Goal: Transaction & Acquisition: Purchase product/service

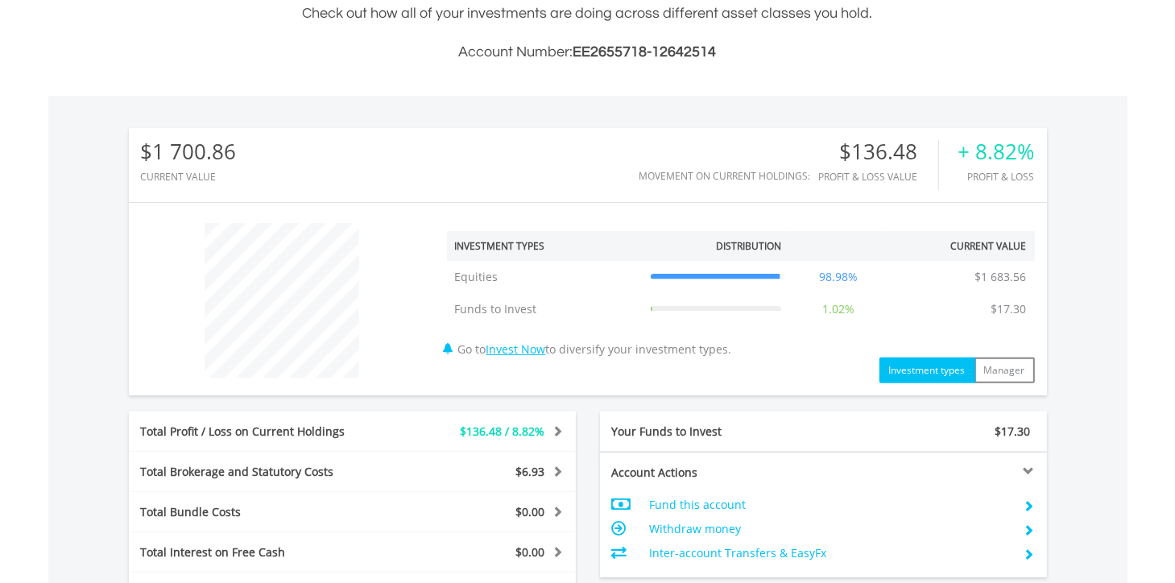
scroll to position [644, 0]
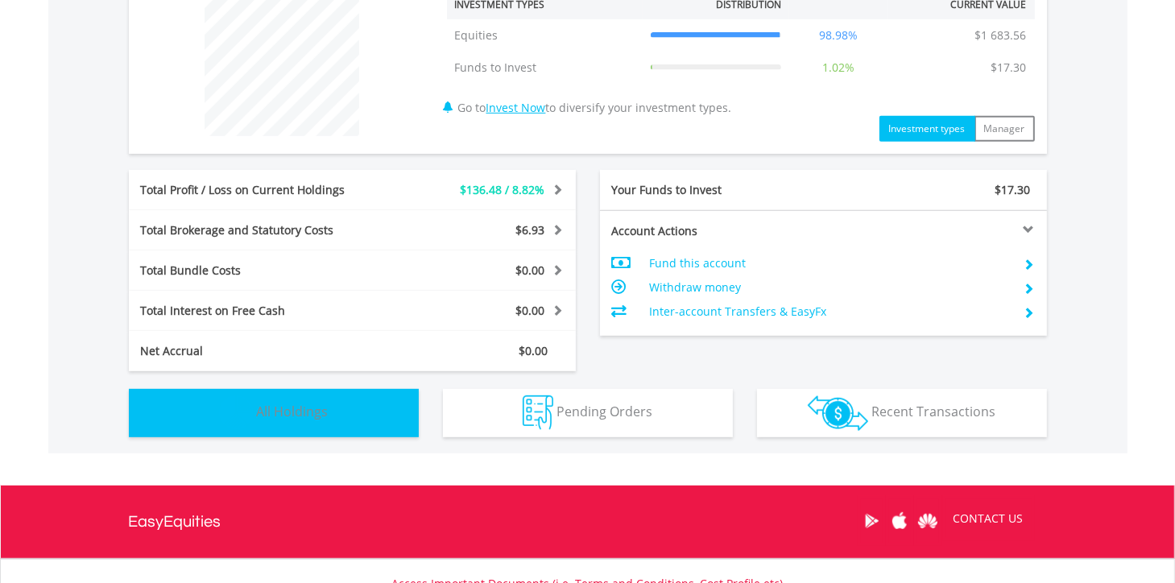
click at [316, 419] on button "Holdings All Holdings" at bounding box center [274, 413] width 290 height 48
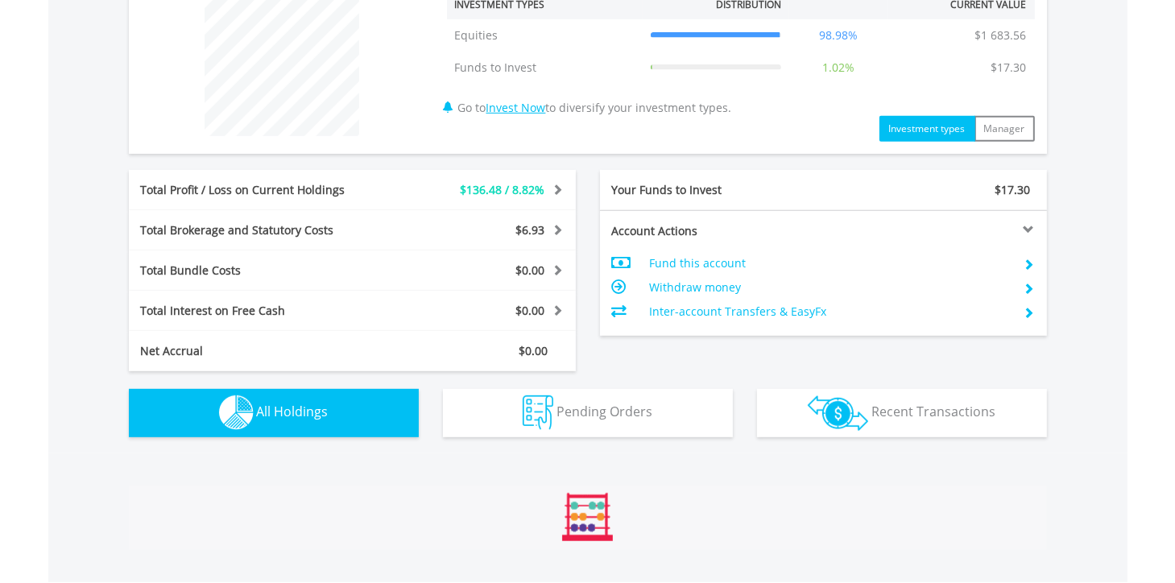
scroll to position [1128, 0]
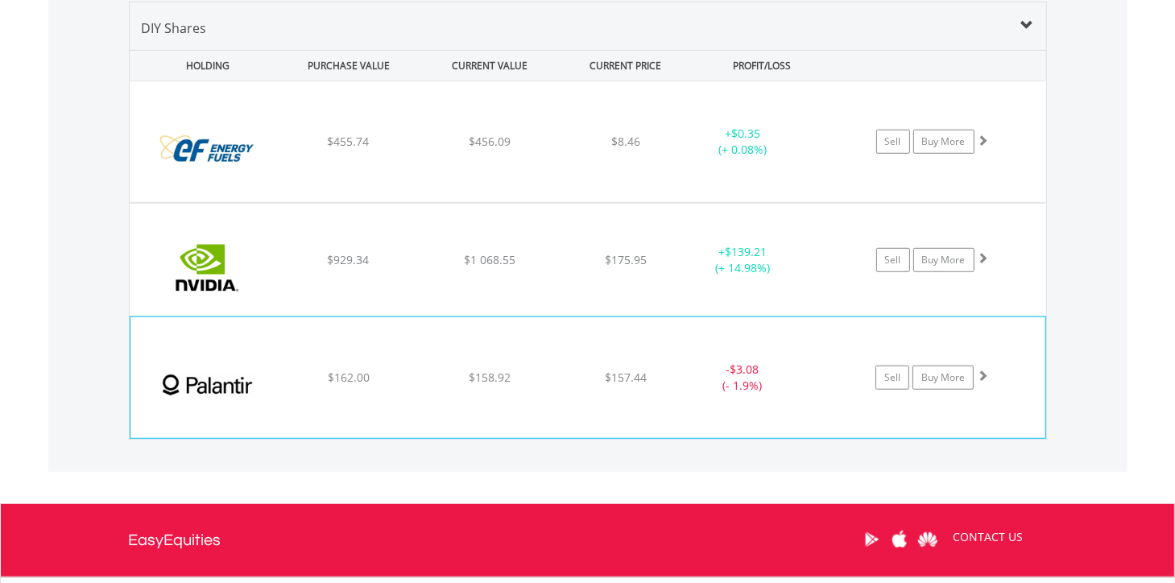
click at [987, 371] on span at bounding box center [982, 375] width 11 height 11
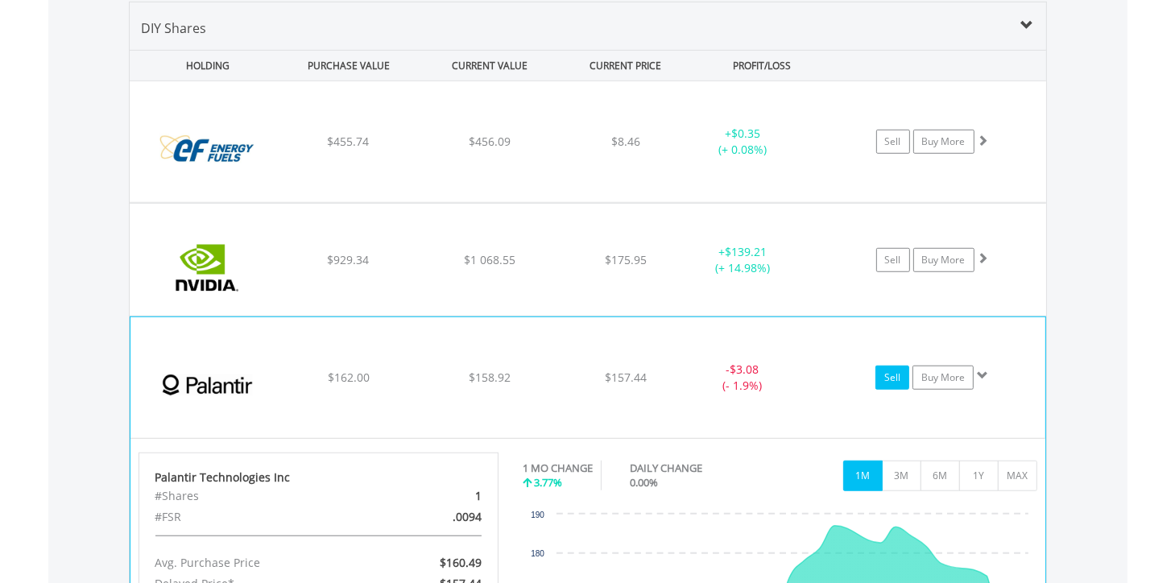
click at [894, 377] on link "Sell" at bounding box center [893, 378] width 34 height 24
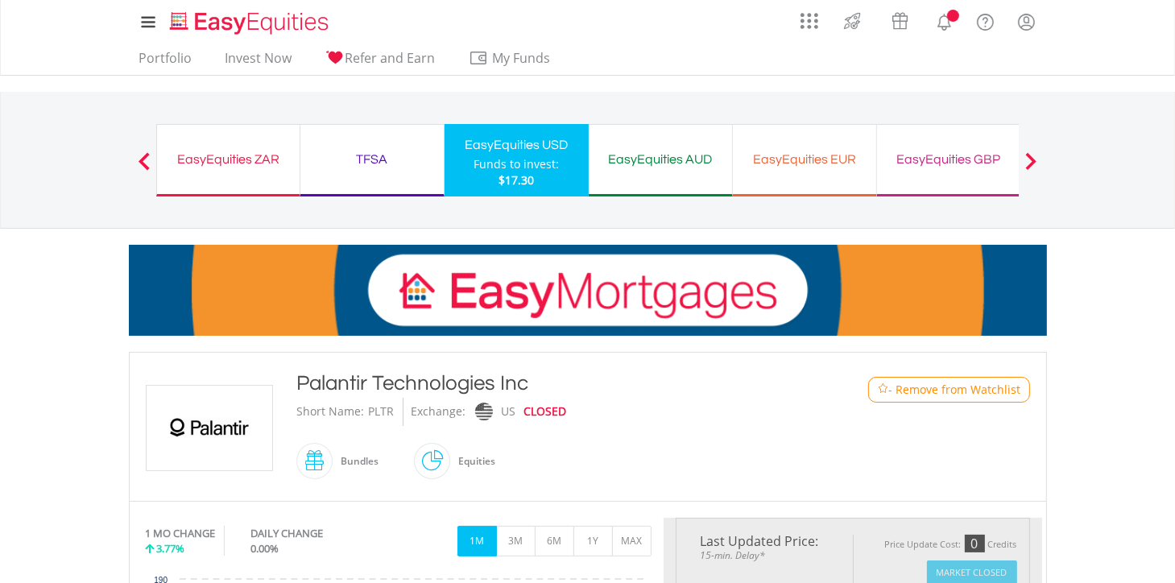
type input "******"
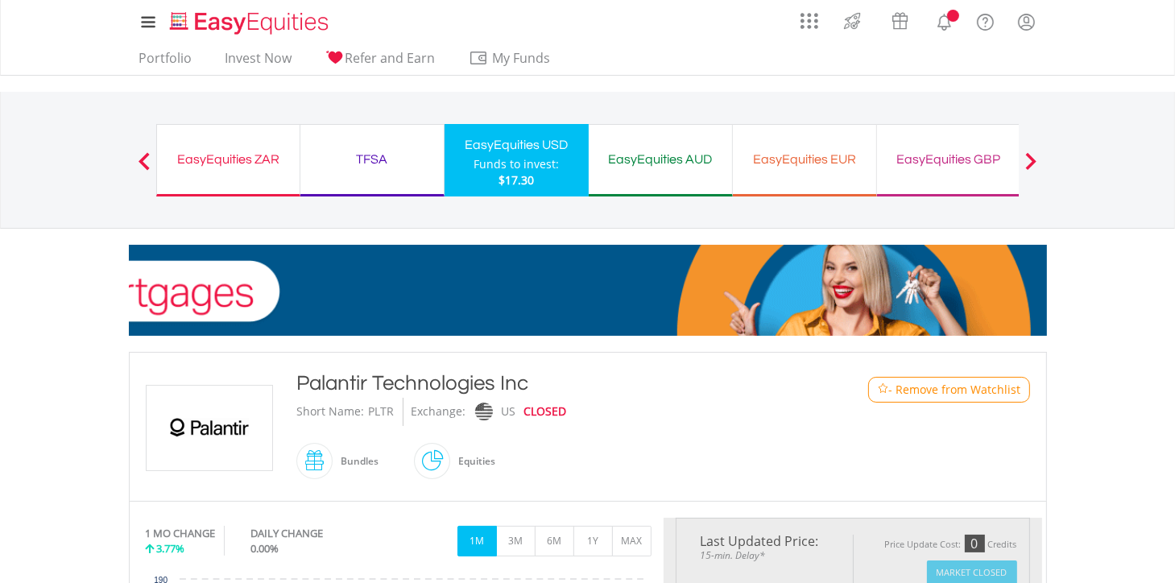
type input "******"
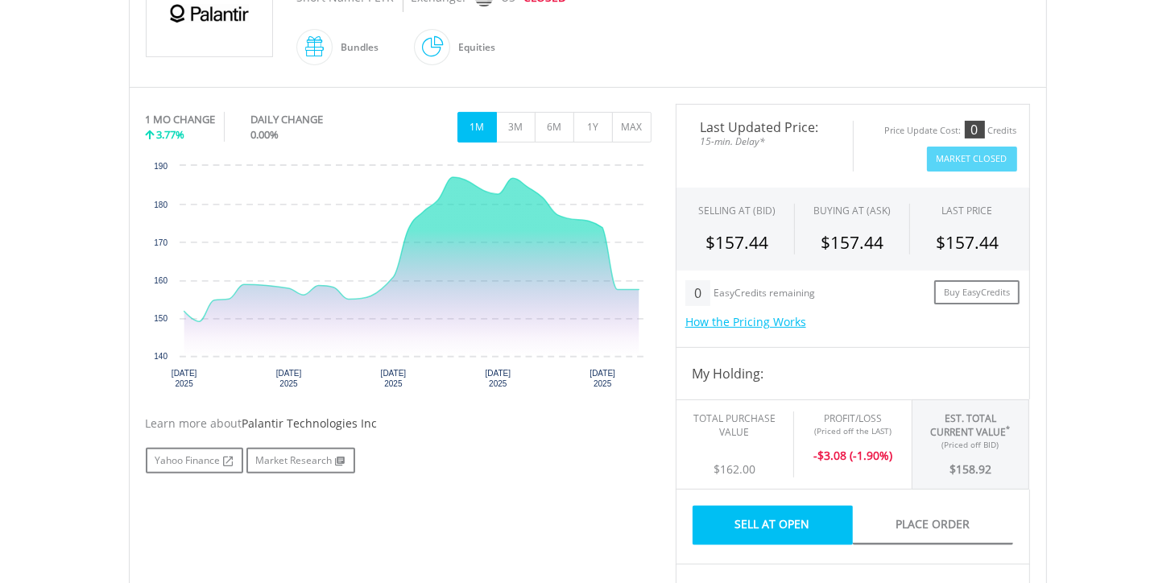
scroll to position [322, 0]
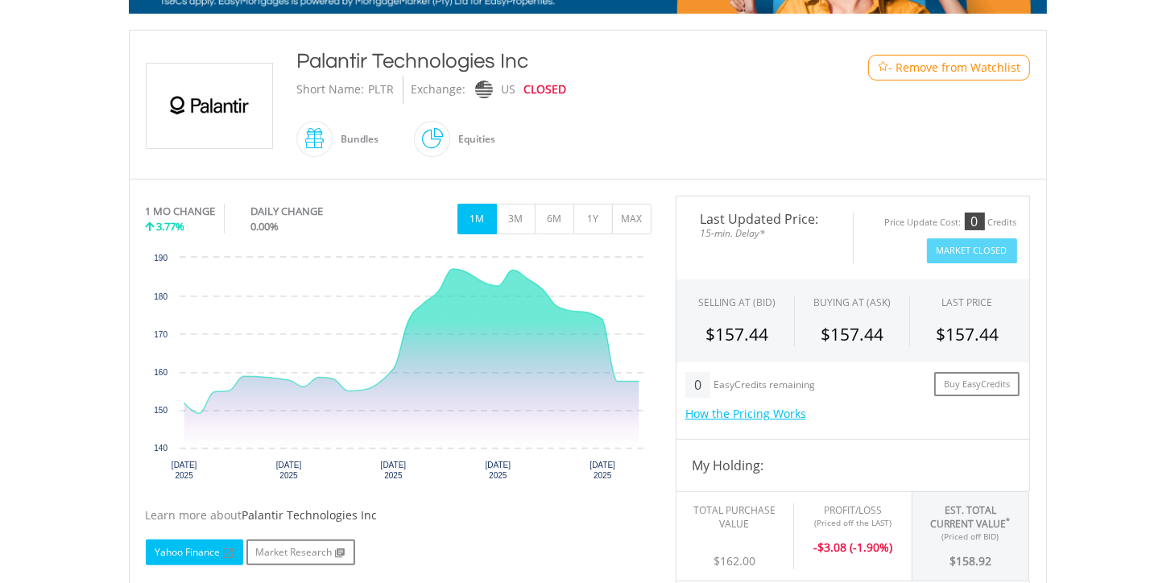
click at [194, 553] on link "Yahoo Finance" at bounding box center [194, 553] width 97 height 26
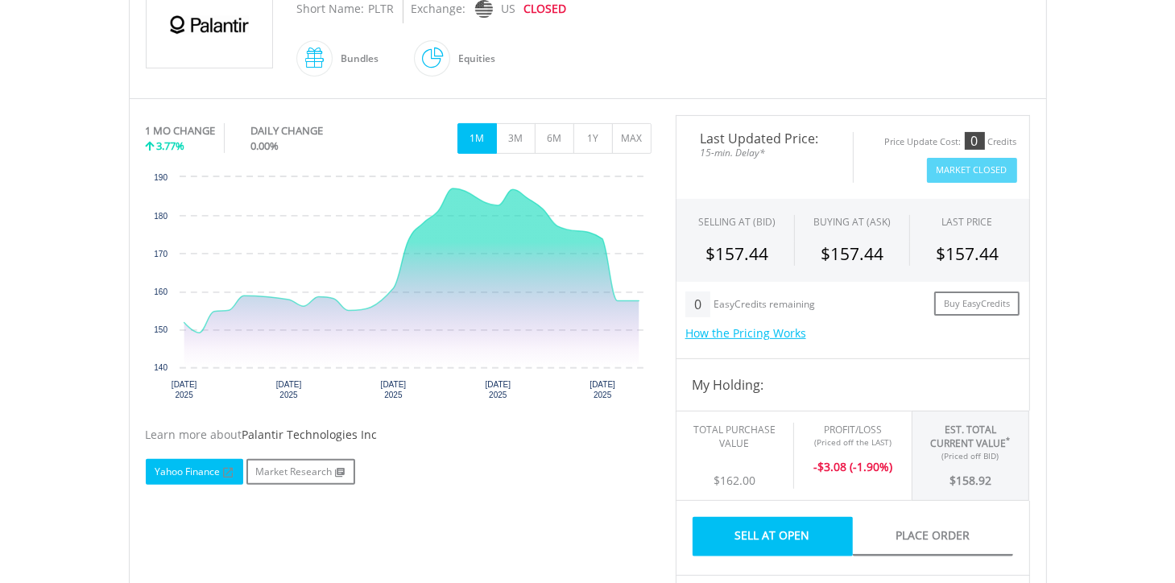
scroll to position [81, 0]
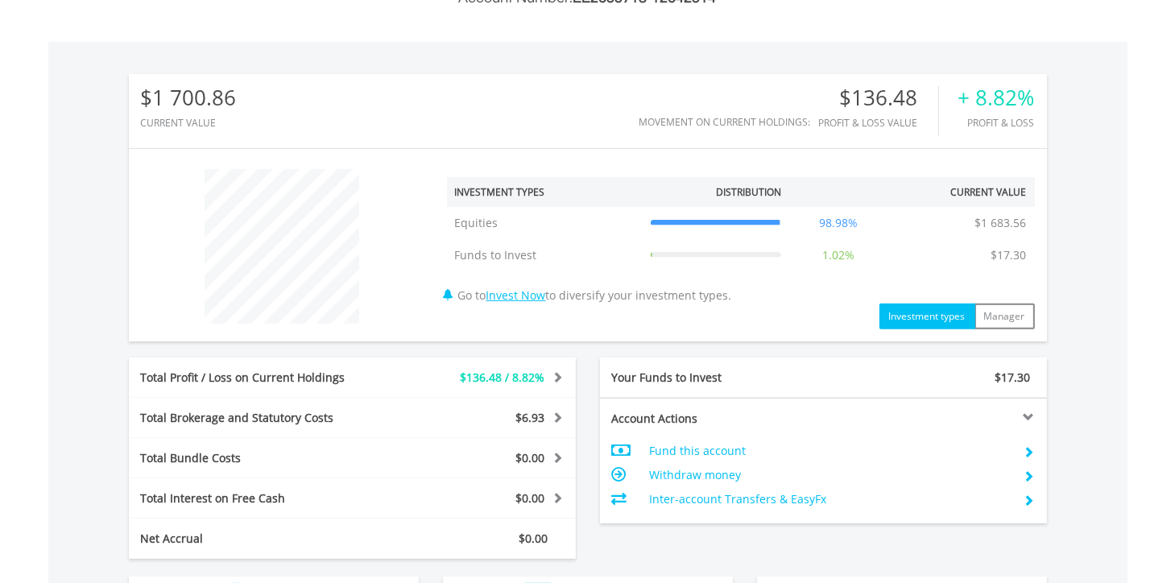
scroll to position [536, 0]
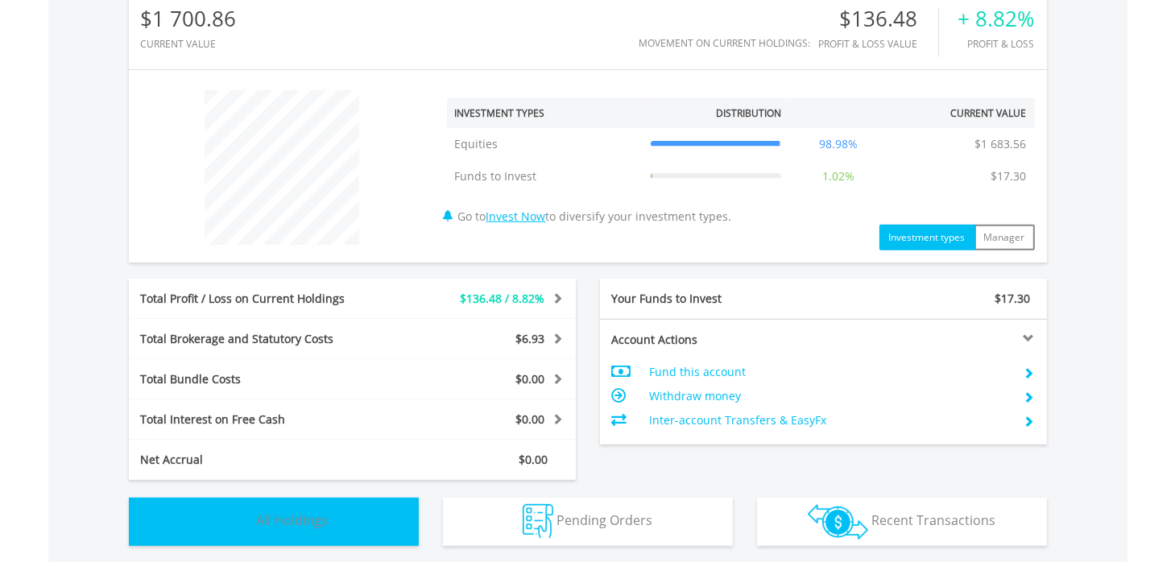
click at [296, 521] on span "All Holdings" at bounding box center [293, 520] width 72 height 18
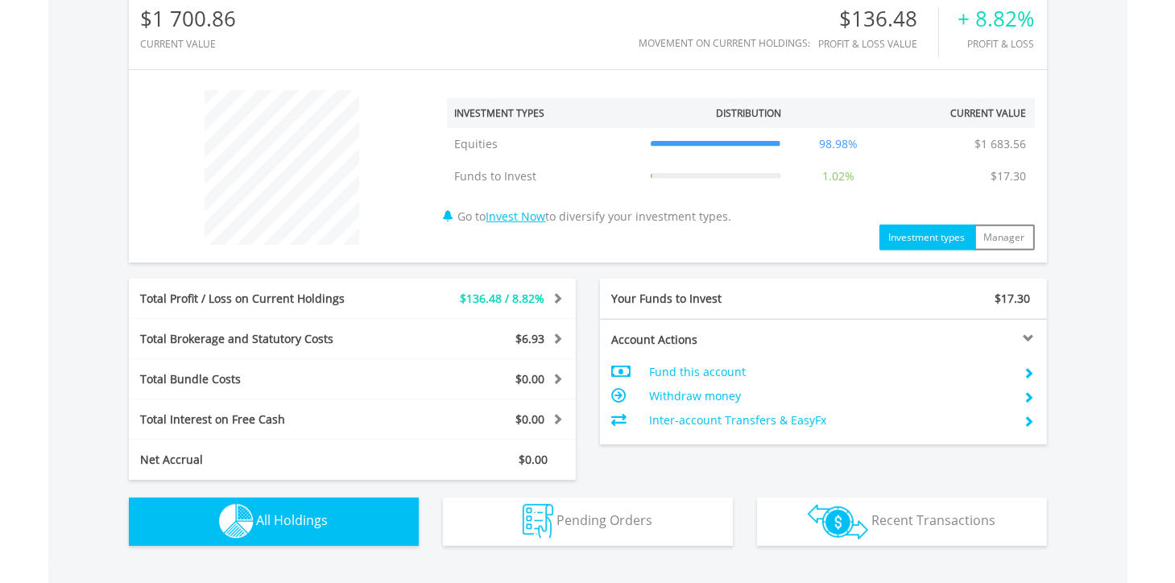
scroll to position [1128, 0]
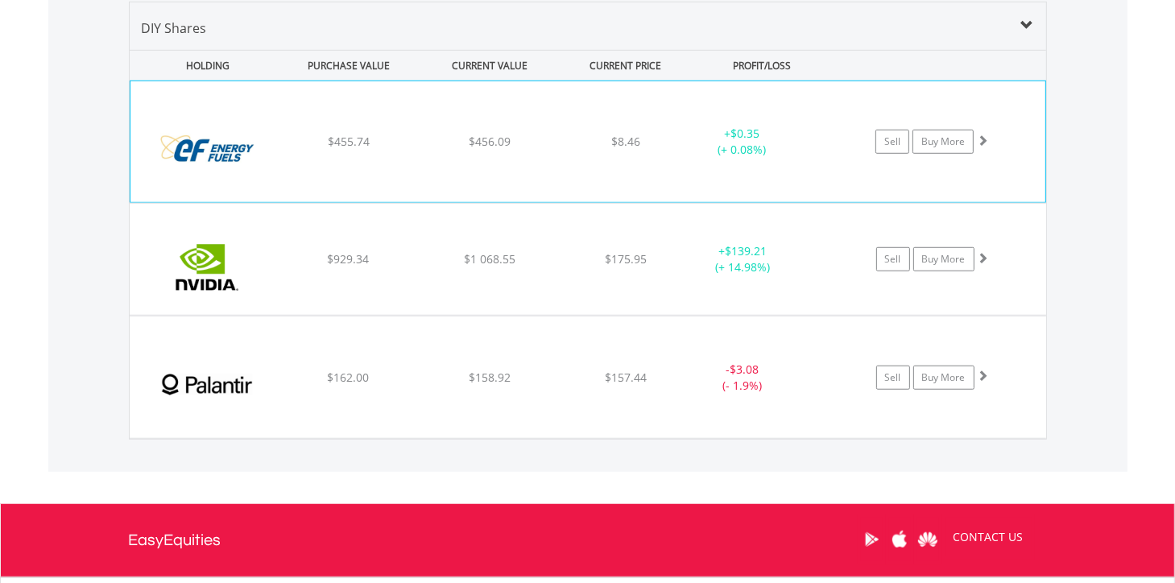
click at [983, 136] on span at bounding box center [982, 140] width 11 height 11
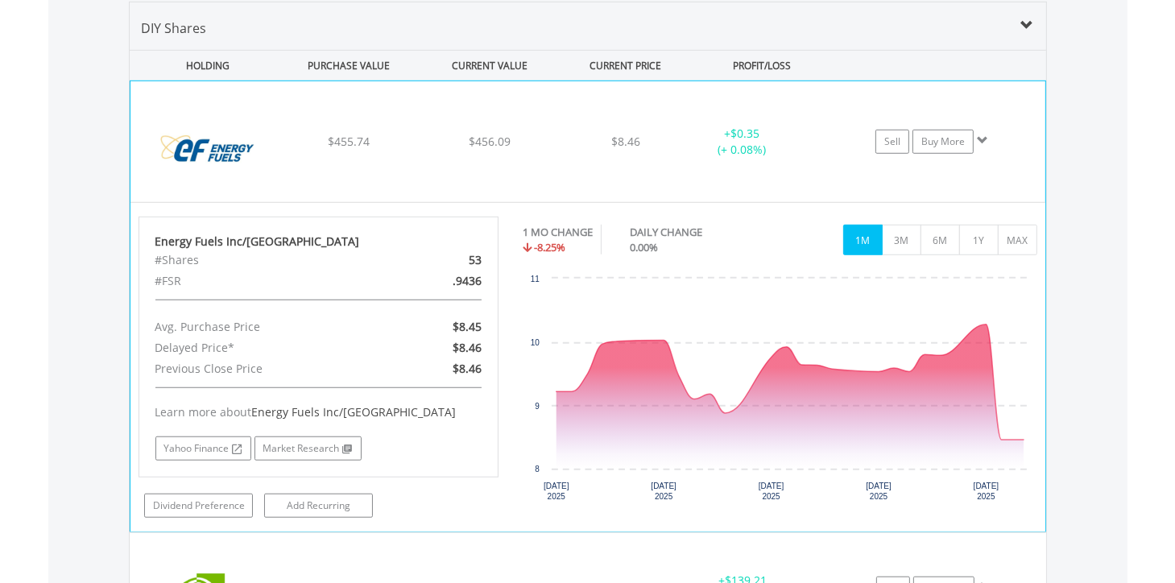
click at [983, 135] on span at bounding box center [982, 140] width 11 height 11
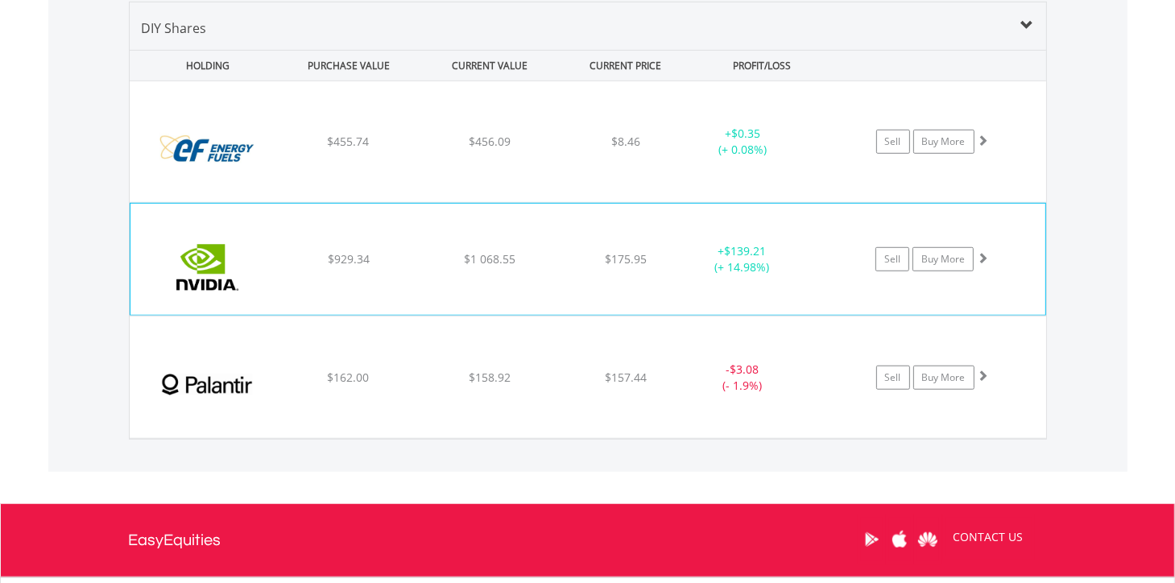
click at [984, 255] on span at bounding box center [982, 257] width 11 height 11
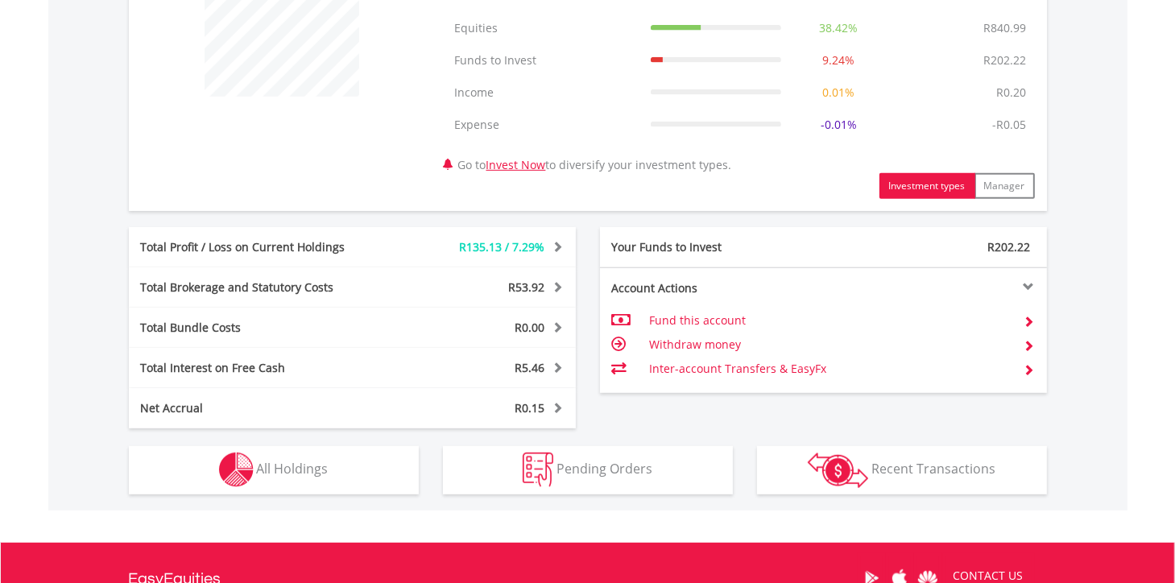
scroll to position [805, 0]
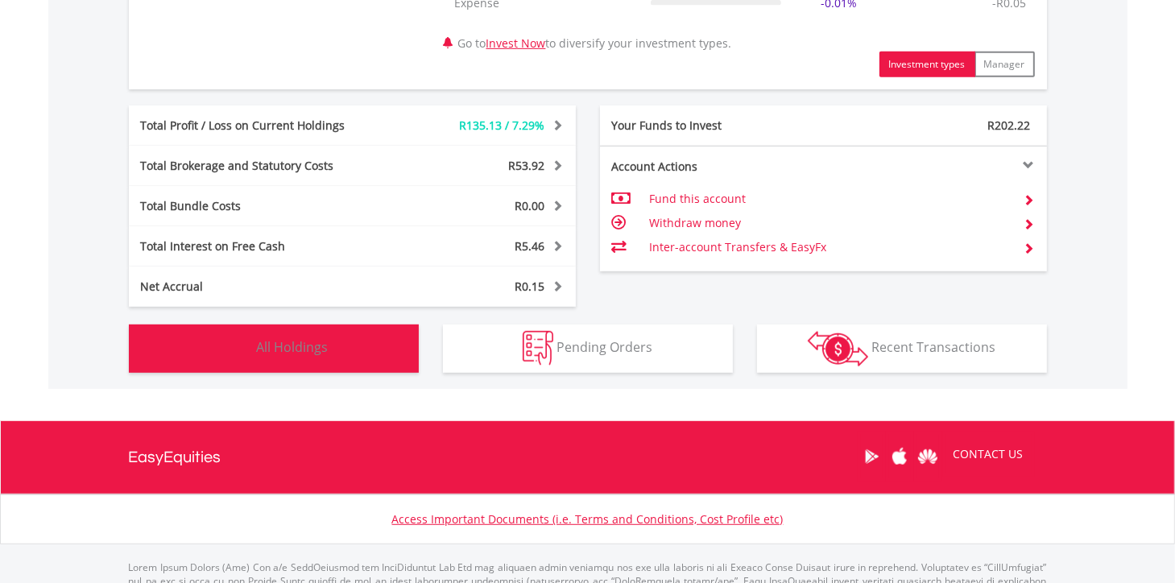
click at [298, 347] on span "All Holdings" at bounding box center [293, 347] width 72 height 18
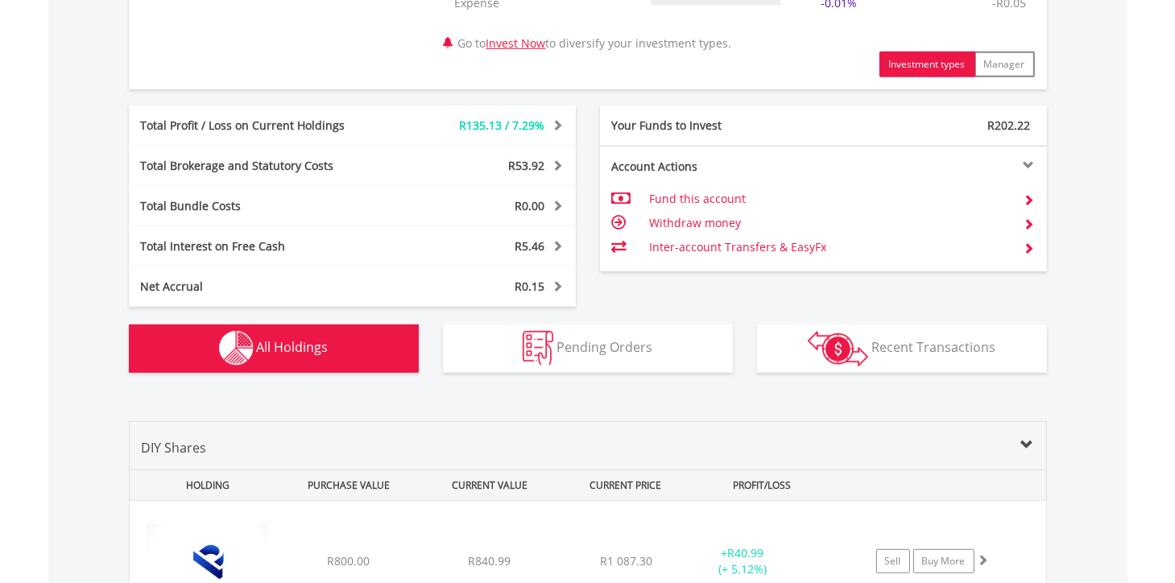
scroll to position [1225, 0]
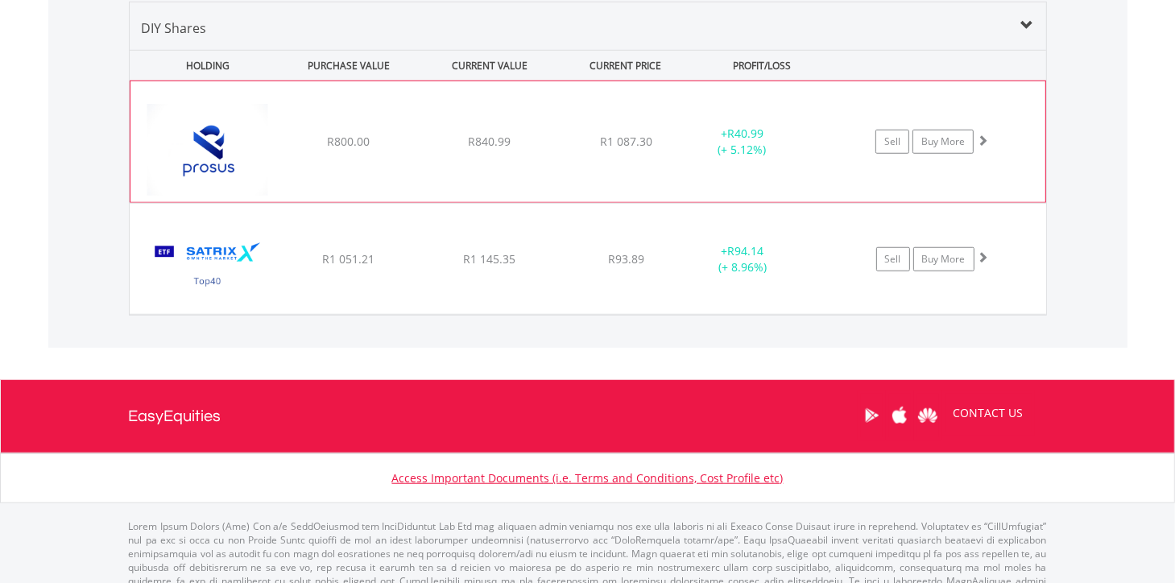
click at [986, 138] on span at bounding box center [982, 140] width 11 height 11
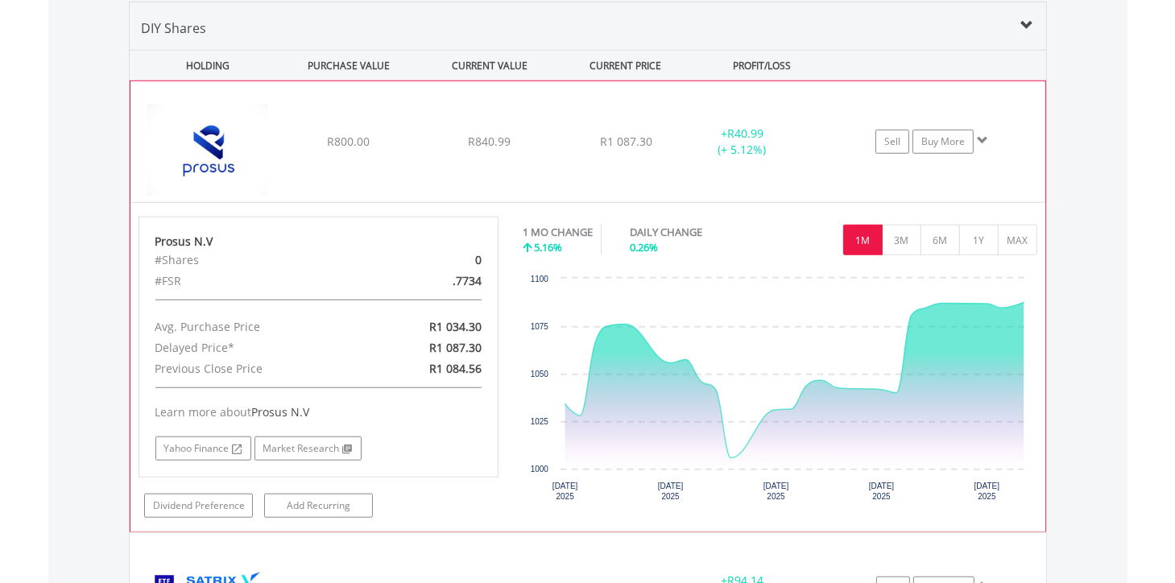
click at [986, 138] on span at bounding box center [982, 140] width 11 height 11
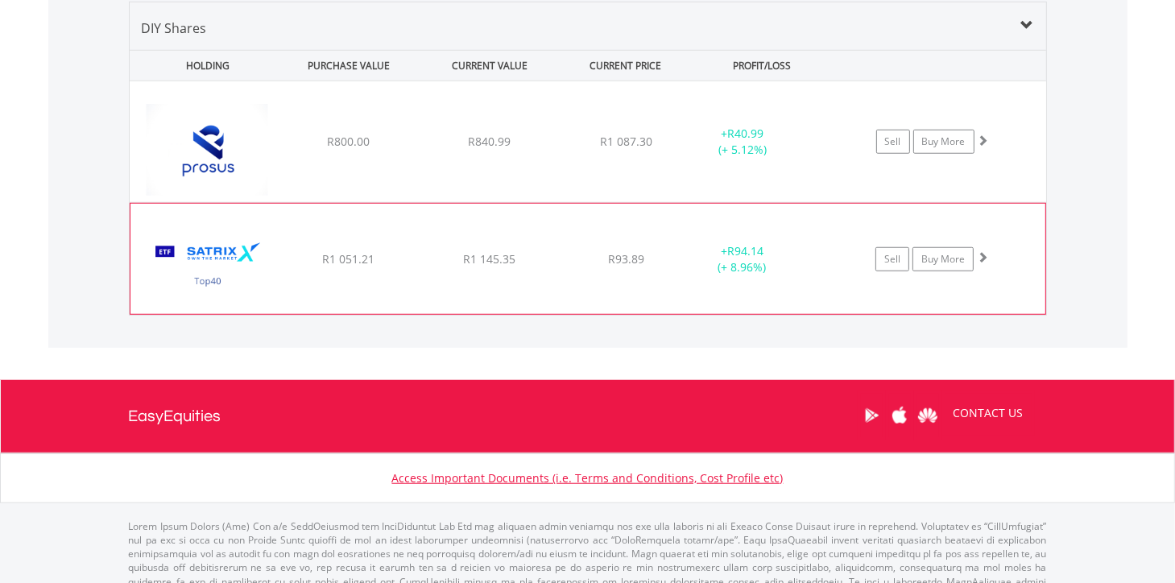
click at [979, 255] on span at bounding box center [982, 256] width 11 height 11
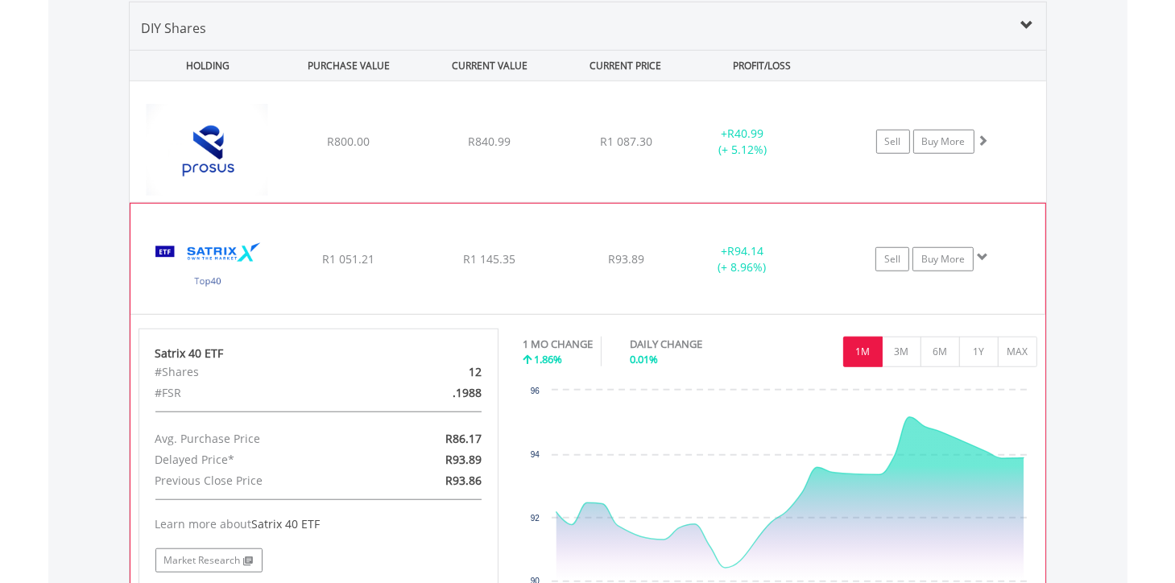
click at [983, 252] on span at bounding box center [982, 256] width 11 height 11
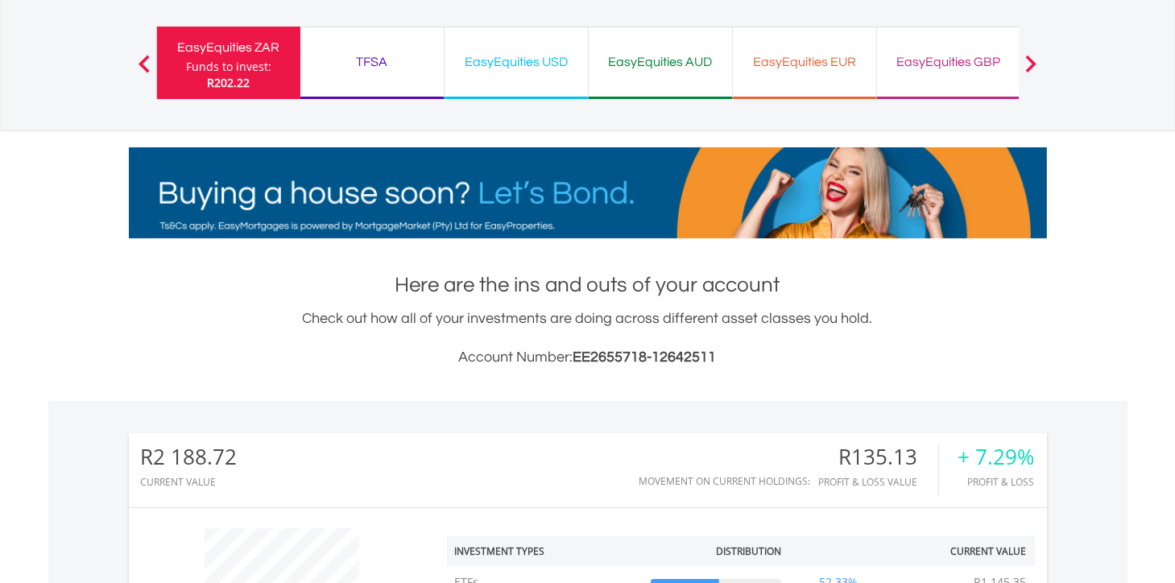
scroll to position [0, 0]
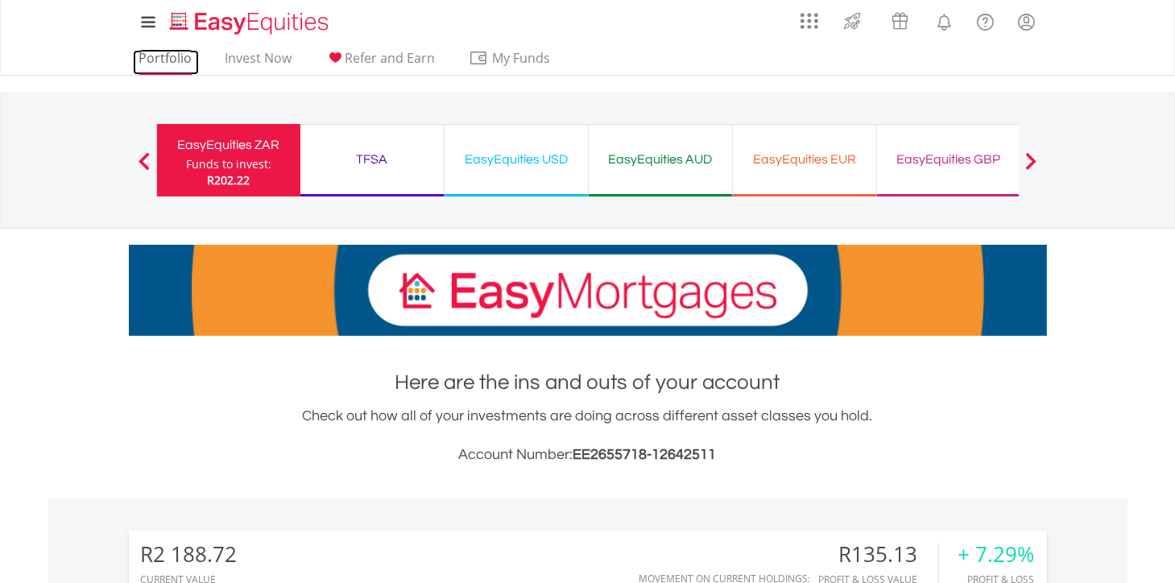
click at [163, 53] on link "Portfolio" at bounding box center [166, 62] width 66 height 25
